Goal: Check status: Check status

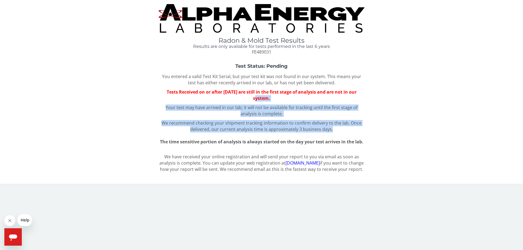
drag, startPoint x: 0, startPoint y: 0, endPoint x: 431, endPoint y: 131, distance: 450.5
click at [431, 131] on div "Test Status: Pending You entered a valid Test Kit Serial, but your test kit was…" at bounding box center [261, 104] width 514 height 81
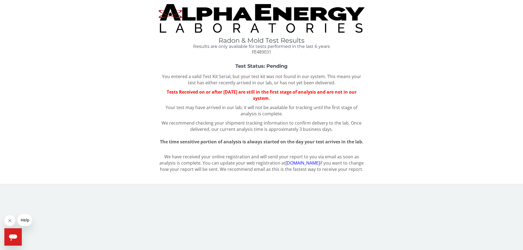
drag, startPoint x: 368, startPoint y: 25, endPoint x: 157, endPoint y: 7, distance: 212.0
click at [157, 7] on div "Radon & Mold Test Results Results are only available for tests performed in the…" at bounding box center [261, 29] width 514 height 51
